Goal: Task Accomplishment & Management: Manage account settings

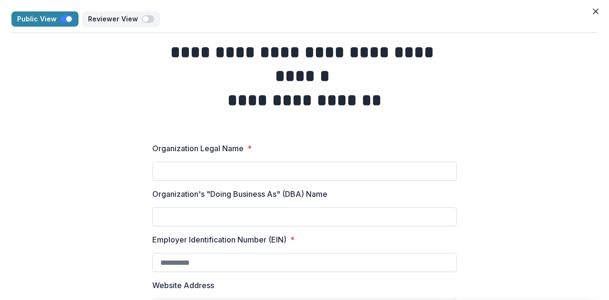
select select "********"
click at [599, 10] on button "Close" at bounding box center [595, 11] width 15 height 15
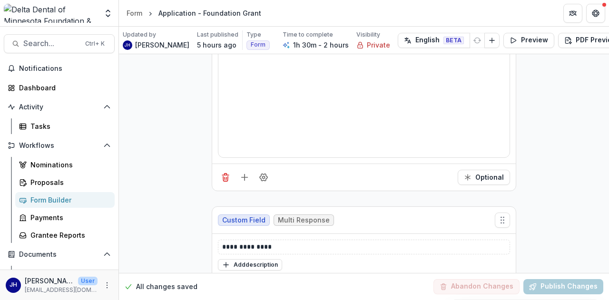
scroll to position [20548, 0]
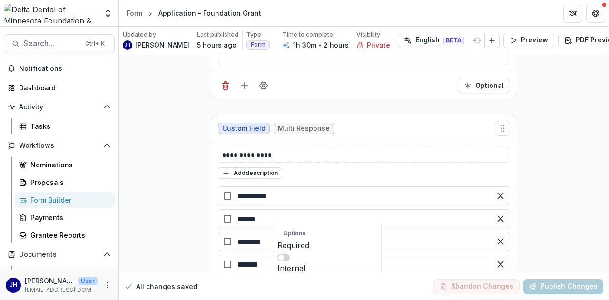
click at [290, 277] on span at bounding box center [283, 281] width 12 height 8
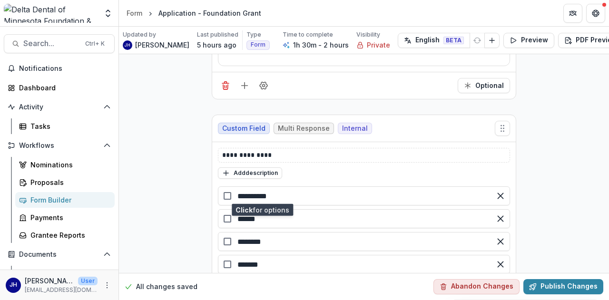
scroll to position [20643, 0]
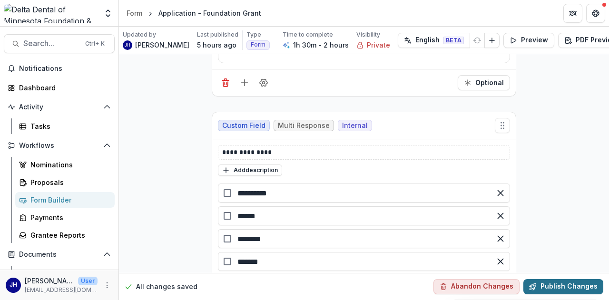
click at [547, 279] on button "Publish Changes" at bounding box center [564, 286] width 80 height 15
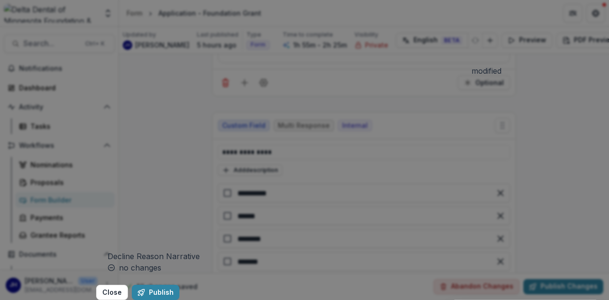
scroll to position [3946, 0]
click at [179, 285] on button "Publish" at bounding box center [156, 292] width 48 height 15
